Goal: Use online tool/utility: Utilize a website feature to perform a specific function

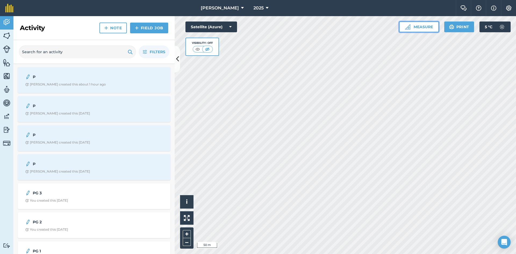
click at [423, 27] on button "Measure" at bounding box center [419, 26] width 40 height 11
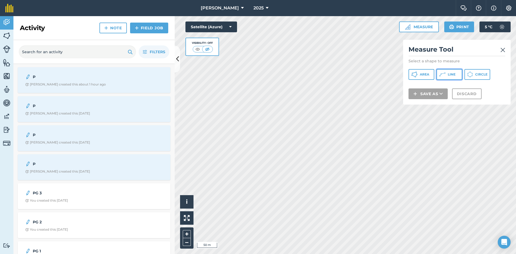
click at [451, 77] on button "Line" at bounding box center [449, 74] width 26 height 11
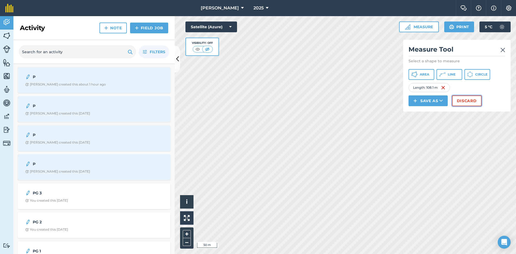
click at [463, 100] on button "Discard" at bounding box center [467, 100] width 30 height 11
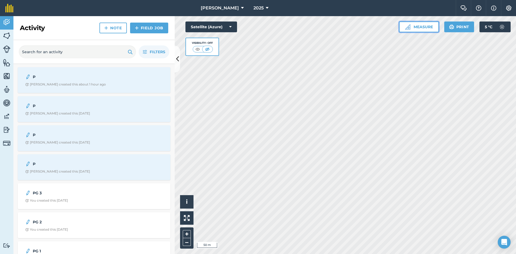
click at [419, 26] on button "Measure" at bounding box center [419, 26] width 40 height 11
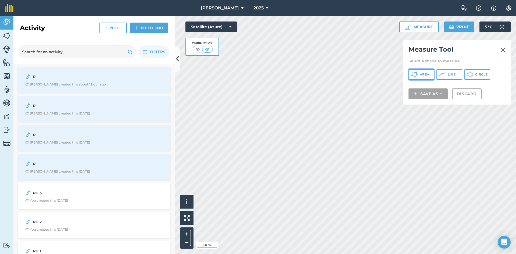
click at [428, 73] on span "Area" at bounding box center [423, 74] width 9 height 4
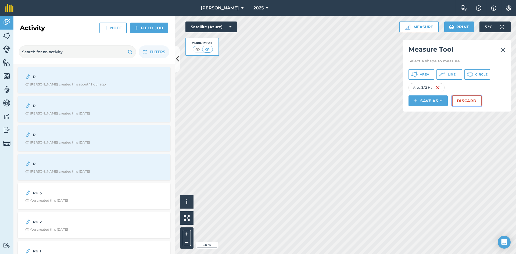
click at [466, 102] on button "Discard" at bounding box center [467, 100] width 30 height 11
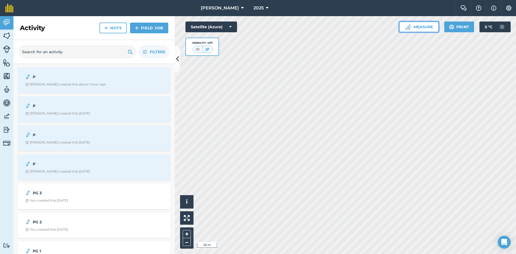
click at [422, 27] on button "Measure" at bounding box center [419, 26] width 40 height 11
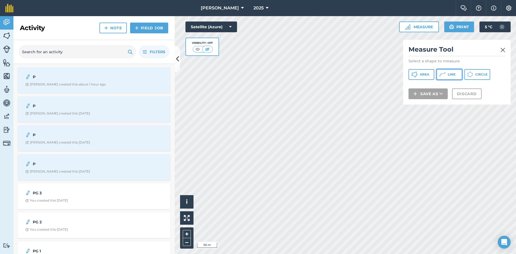
click at [449, 76] on span "Line" at bounding box center [451, 74] width 8 height 4
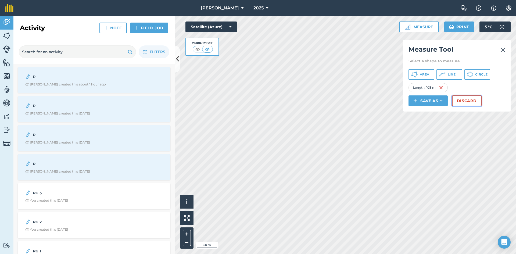
click at [461, 101] on button "Discard" at bounding box center [467, 100] width 30 height 11
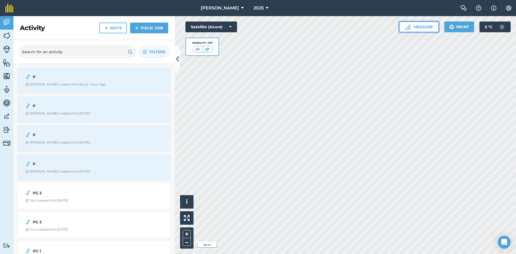
click at [423, 27] on button "Measure" at bounding box center [419, 26] width 40 height 11
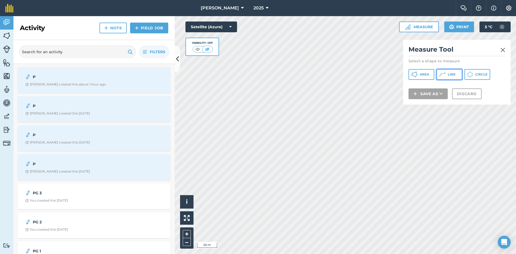
click at [446, 77] on button "Line" at bounding box center [449, 74] width 26 height 11
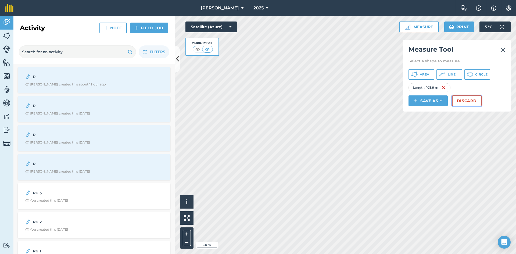
click at [463, 101] on button "Discard" at bounding box center [467, 100] width 30 height 11
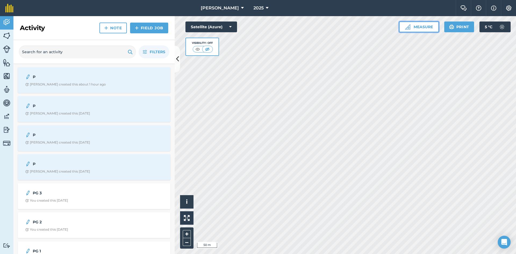
click at [432, 30] on button "Measure" at bounding box center [419, 26] width 40 height 11
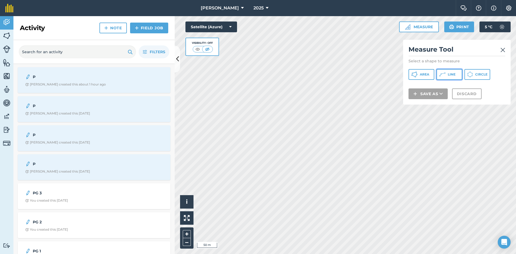
click at [445, 76] on button "Line" at bounding box center [449, 74] width 26 height 11
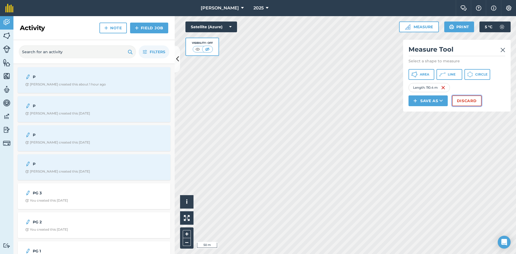
click at [470, 100] on button "Discard" at bounding box center [467, 100] width 30 height 11
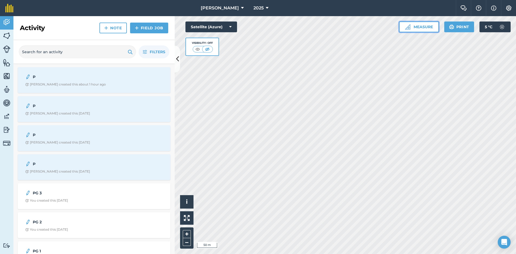
click at [428, 27] on button "Measure" at bounding box center [419, 26] width 40 height 11
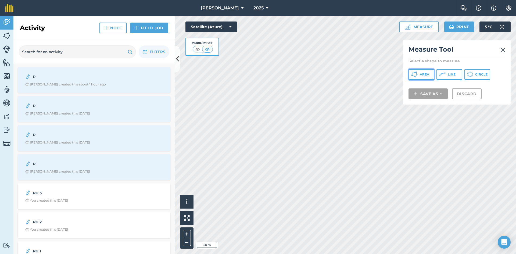
click at [426, 75] on span "Area" at bounding box center [423, 74] width 9 height 4
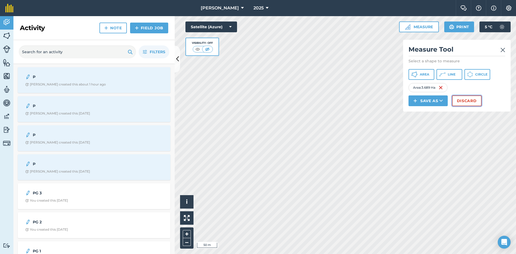
click at [469, 102] on button "Discard" at bounding box center [467, 100] width 30 height 11
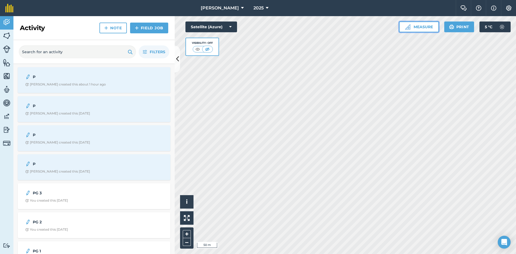
click at [422, 28] on button "Measure" at bounding box center [419, 26] width 40 height 11
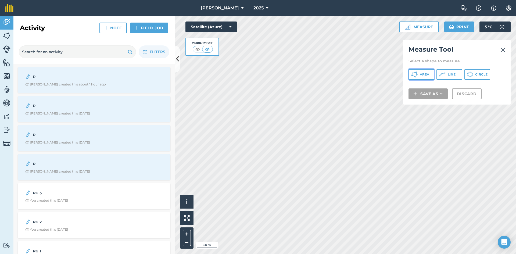
click at [421, 73] on span "Area" at bounding box center [423, 74] width 9 height 4
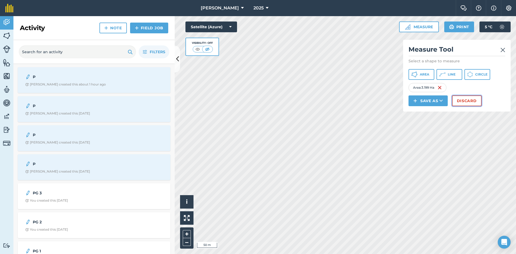
click at [463, 99] on button "Discard" at bounding box center [467, 100] width 30 height 11
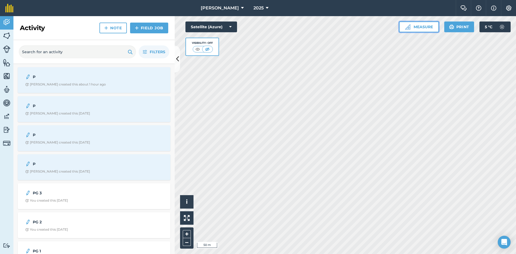
click at [428, 26] on button "Measure" at bounding box center [419, 26] width 40 height 11
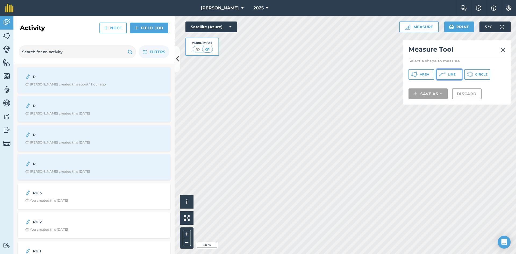
click at [448, 73] on span "Line" at bounding box center [451, 74] width 8 height 4
